Goal: Task Accomplishment & Management: Manage account settings

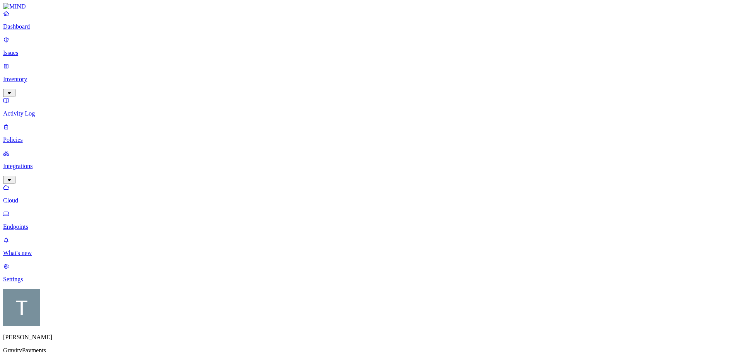
click at [28, 110] on p "Activity Log" at bounding box center [371, 113] width 736 height 7
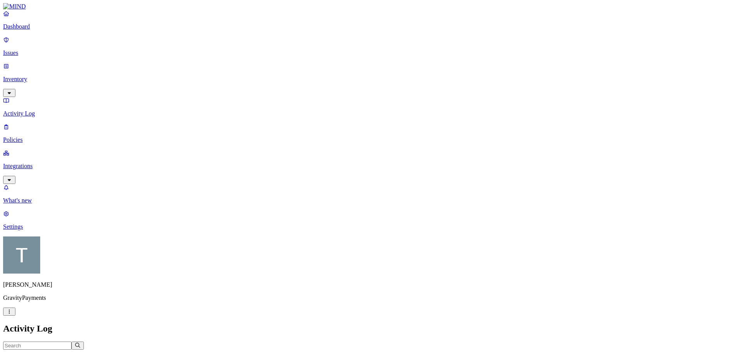
click at [28, 76] on p "Inventory" at bounding box center [371, 79] width 736 height 7
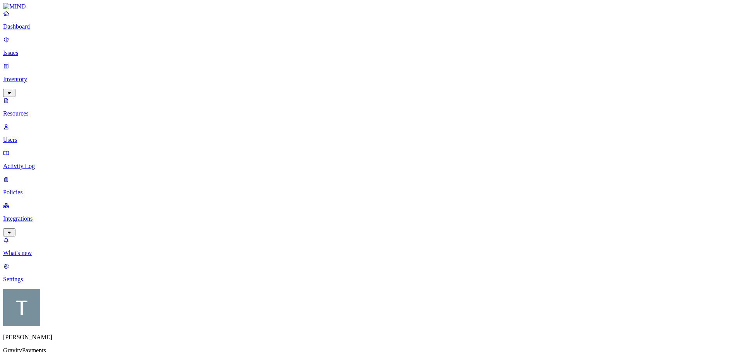
click at [29, 49] on p "Issues" at bounding box center [371, 52] width 736 height 7
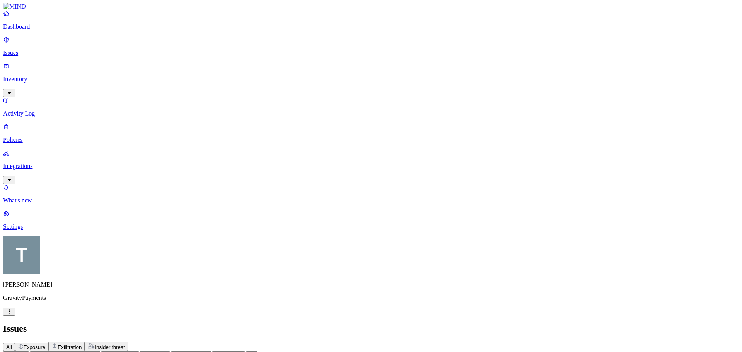
scroll to position [207, 0]
drag, startPoint x: 659, startPoint y: 172, endPoint x: 647, endPoint y: 174, distance: 11.3
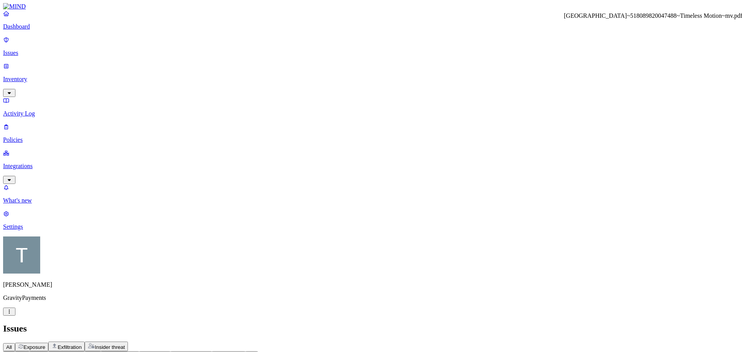
drag, startPoint x: 690, startPoint y: 28, endPoint x: 545, endPoint y: 29, distance: 145.7
copy h3 "[GEOGRAPHIC_DATA]~518089820047488~Timeless Motion~mv.pdf"
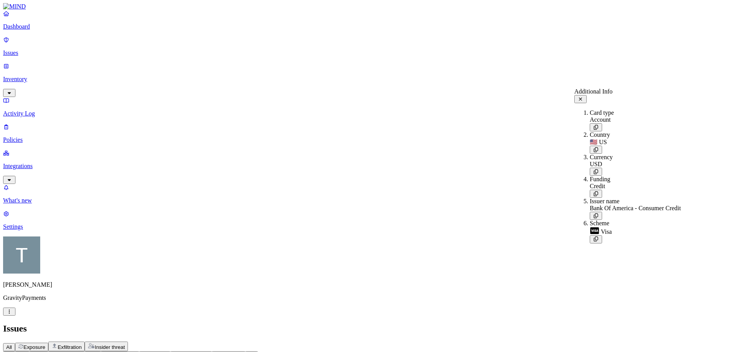
drag, startPoint x: 520, startPoint y: 10, endPoint x: 503, endPoint y: 67, distance: 59.2
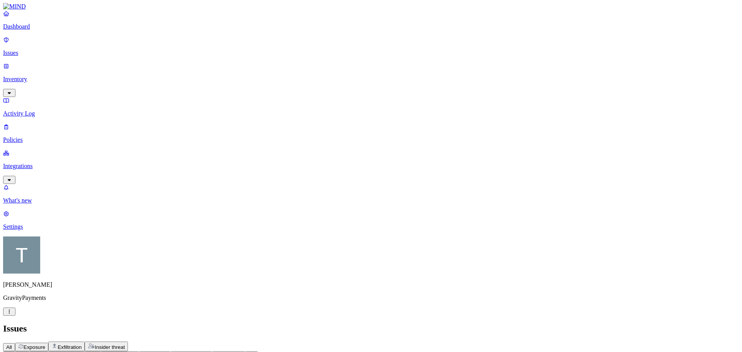
scroll to position [77, 0]
drag, startPoint x: 610, startPoint y: 27, endPoint x: 543, endPoint y: 29, distance: 66.5
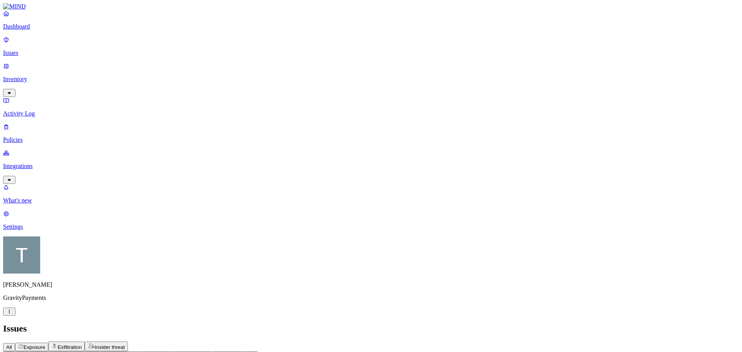
copy h3 "goldenblack - credit.pdf"
drag, startPoint x: 529, startPoint y: 10, endPoint x: 588, endPoint y: 200, distance: 199.3
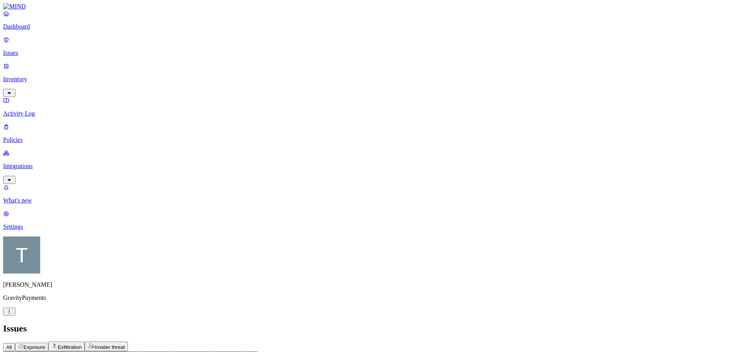
scroll to position [116, 0]
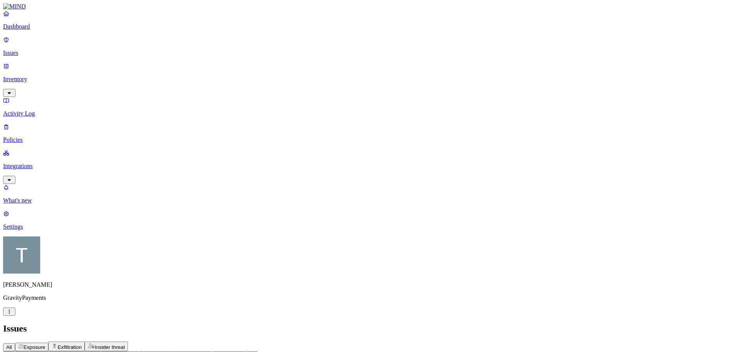
scroll to position [201, 0]
click at [135, 352] on icon "button" at bounding box center [133, 355] width 4 height 2
click at [167, 352] on icon "button" at bounding box center [164, 355] width 6 height 5
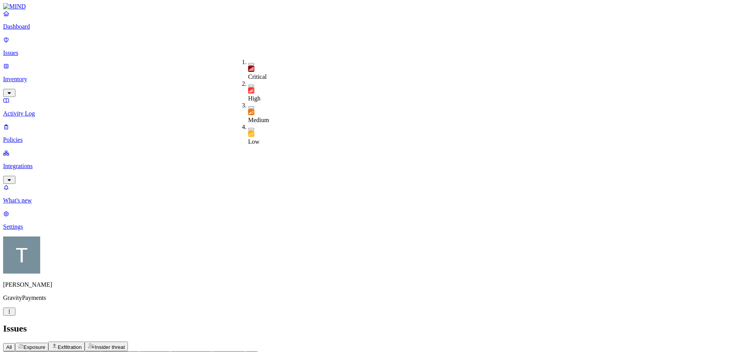
click at [167, 352] on icon "button" at bounding box center [164, 355] width 6 height 5
click at [209, 352] on icon "button" at bounding box center [206, 355] width 6 height 5
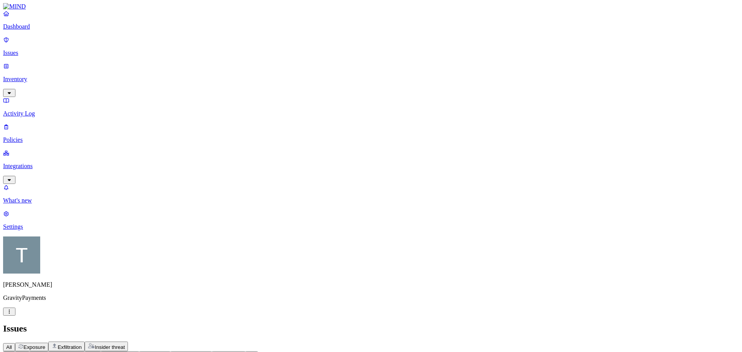
scroll to position [0, 0]
click at [375, 351] on header "Policy Status: Open, In Progress Discovered Severity Environment Assignee 10,00…" at bounding box center [371, 359] width 736 height 16
click at [98, 352] on icon "button" at bounding box center [95, 355] width 6 height 5
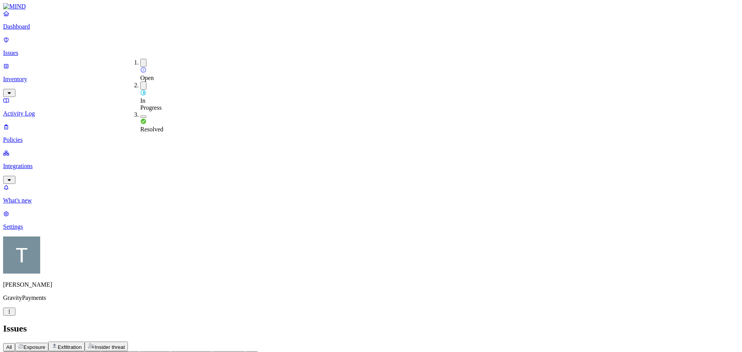
click at [98, 352] on icon "button" at bounding box center [95, 355] width 6 height 5
click at [439, 342] on div "All Exposure Exfiltration Insider threat" at bounding box center [371, 347] width 736 height 10
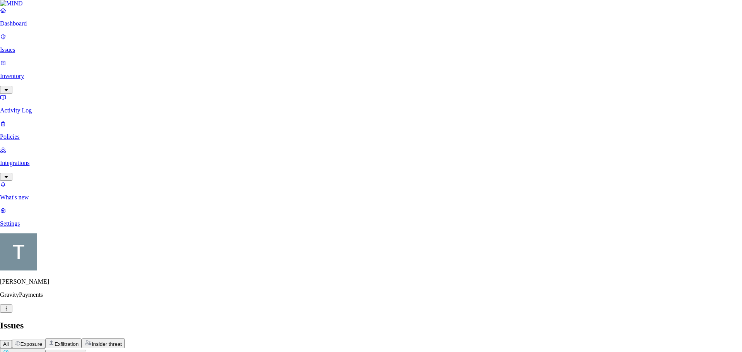
select select "Issue Remediated"
